Goal: Task Accomplishment & Management: Complete application form

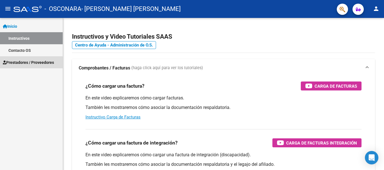
click at [19, 64] on span "Prestadores / Proveedores" at bounding box center [28, 63] width 51 height 6
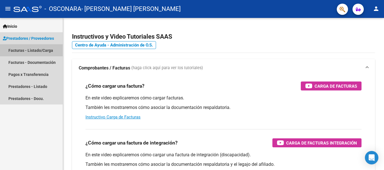
click at [40, 51] on link "Facturas - Listado/Carga" at bounding box center [31, 50] width 63 height 12
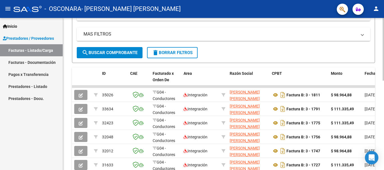
scroll to position [124, 0]
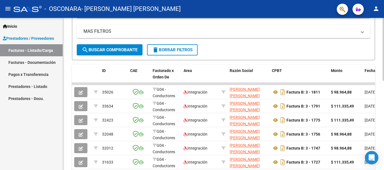
click at [383, 118] on div at bounding box center [382, 101] width 1 height 63
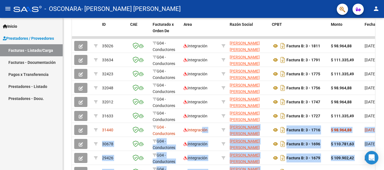
drag, startPoint x: 200, startPoint y: 170, endPoint x: 274, endPoint y: 172, distance: 73.6
click at [274, 170] on html "menu - OSCONARA - [PERSON_NAME] [PERSON_NAME] person Inicio Instructivos Contac…" at bounding box center [192, 85] width 384 height 170
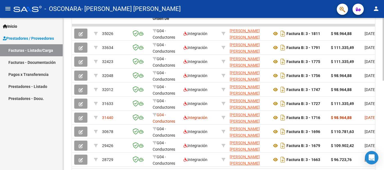
click at [375, 88] on div "Video tutorial PRESTADORES -> Listado de CPBTs Emitidos por Prestadores / Prove…" at bounding box center [223, 18] width 321 height 366
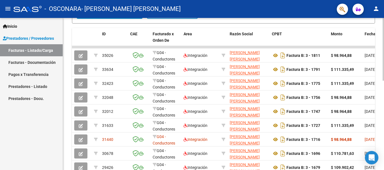
scroll to position [218, 0]
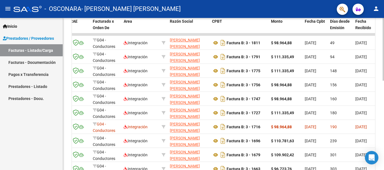
scroll to position [158, 0]
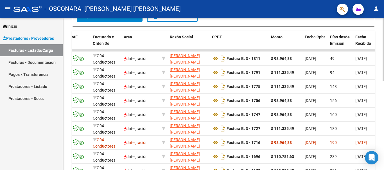
click at [378, 86] on div "Video tutorial PRESTADORES -> Listado de CPBTs Emitidos por Prestadores / Prove…" at bounding box center [224, 43] width 322 height 366
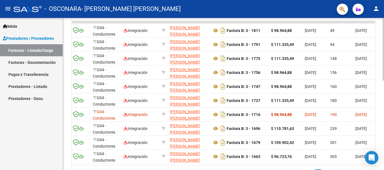
scroll to position [218, 0]
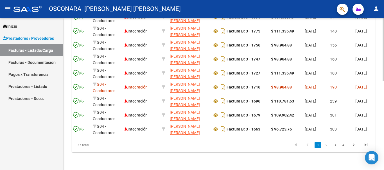
click at [383, 125] on div at bounding box center [382, 139] width 1 height 63
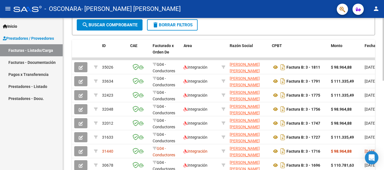
scroll to position [124, 0]
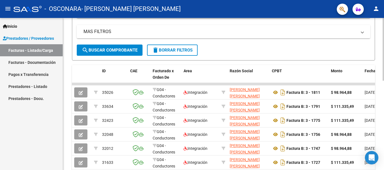
click at [379, 81] on div "Video tutorial PRESTADORES -> Listado de CPBTs Emitidos por Prestadores / Prove…" at bounding box center [224, 77] width 322 height 366
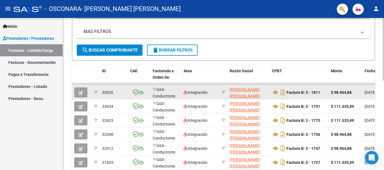
click at [81, 90] on span "button" at bounding box center [81, 92] width 4 height 5
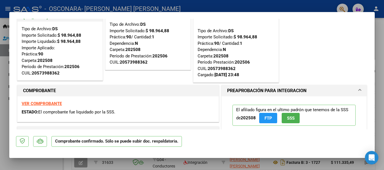
scroll to position [0, 0]
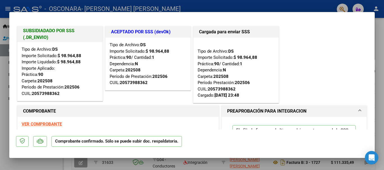
click at [382, 51] on div at bounding box center [192, 85] width 384 height 170
type input "$ 0,00"
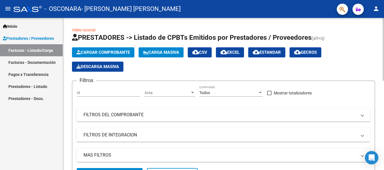
click at [113, 48] on button "Cargar Comprobante" at bounding box center [103, 52] width 62 height 10
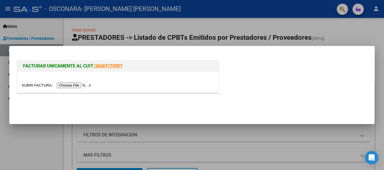
click at [84, 85] on input "file" at bounding box center [57, 86] width 71 height 6
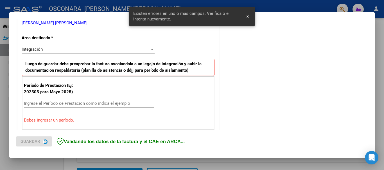
scroll to position [130, 0]
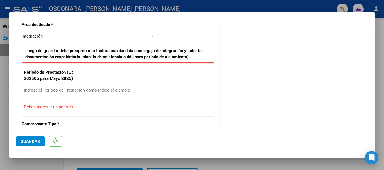
click at [247, 15] on mat-dialog-container "COMPROBANTE VER COMPROBANTE El comprobante fue leído exitosamente. DATOS DEL CO…" at bounding box center [191, 85] width 365 height 146
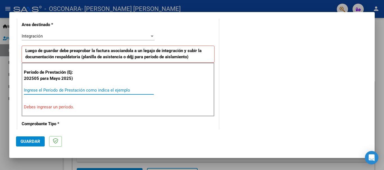
click at [62, 90] on input "Ingrese el Período de Prestación como indica el ejemplo" at bounding box center [89, 90] width 130 height 5
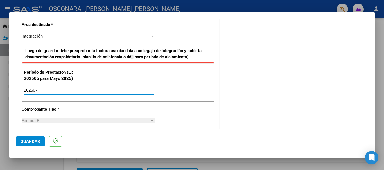
type input "202507"
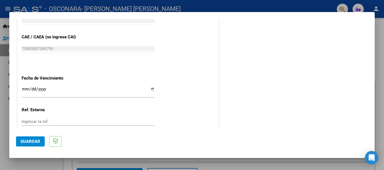
scroll to position [352, 0]
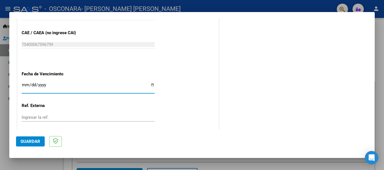
click at [150, 85] on input "Ingresar la fecha" at bounding box center [88, 87] width 133 height 9
type input "[DATE]"
click at [23, 140] on span "Guardar" at bounding box center [31, 141] width 20 height 5
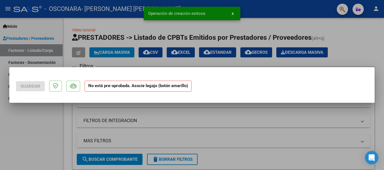
scroll to position [0, 0]
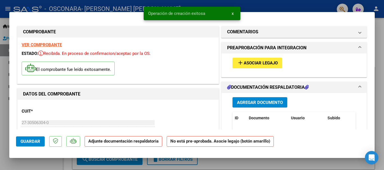
click at [254, 63] on span "Asociar Legajo" at bounding box center [261, 63] width 34 height 5
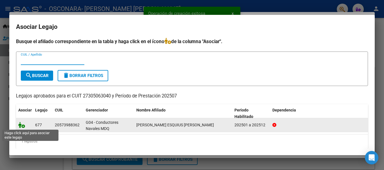
click at [22, 126] on icon at bounding box center [21, 125] width 7 height 6
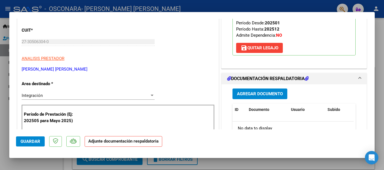
scroll to position [109, 0]
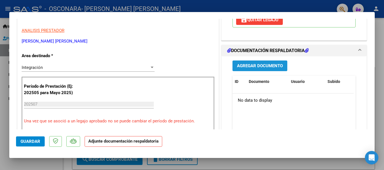
click at [274, 64] on span "Agregar Documento" at bounding box center [260, 66] width 46 height 5
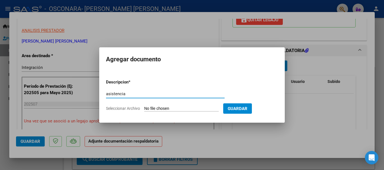
type input "asistencia"
click at [166, 108] on input "Seleccionar Archivo" at bounding box center [181, 108] width 74 height 5
click at [182, 107] on input "Seleccionar Archivo" at bounding box center [181, 108] width 74 height 5
type input "C:\fakepath\Asistencia [PERSON_NAME].pdf"
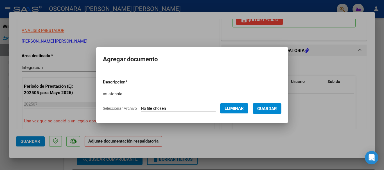
click at [269, 109] on span "Guardar" at bounding box center [267, 108] width 20 height 5
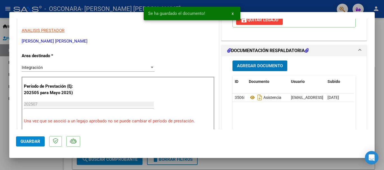
click at [266, 64] on span "Agregar Documento" at bounding box center [260, 66] width 46 height 5
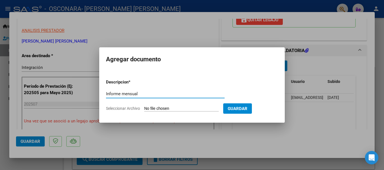
type input "Informe mensual"
click at [159, 108] on input "Seleccionar Archivo" at bounding box center [181, 108] width 74 height 5
type input "C:\fakepath\inf [PERSON_NAME] 2025.pdf"
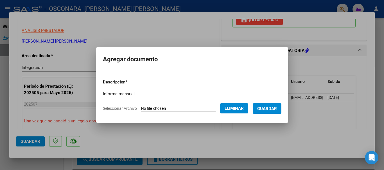
click at [277, 108] on span "Guardar" at bounding box center [267, 108] width 20 height 5
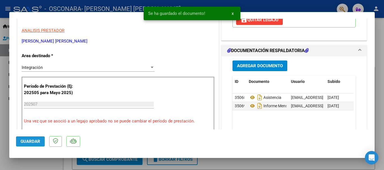
click at [27, 143] on span "Guardar" at bounding box center [31, 141] width 20 height 5
click at [241, 169] on div at bounding box center [192, 85] width 384 height 170
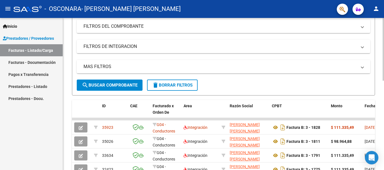
scroll to position [91, 0]
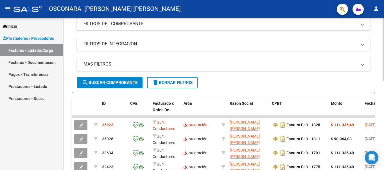
click at [383, 114] on div at bounding box center [382, 87] width 1 height 63
